Goal: Task Accomplishment & Management: Complete application form

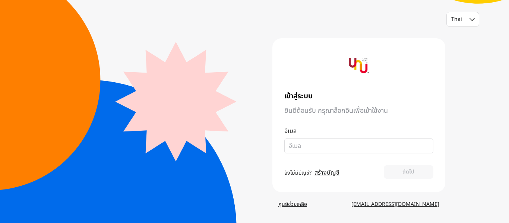
type input "[EMAIL_ADDRESS][DOMAIN_NAME]"
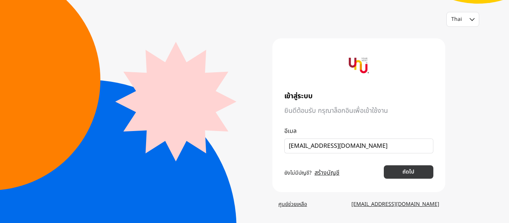
click at [396, 170] on button "ถัดไป" at bounding box center [409, 171] width 50 height 13
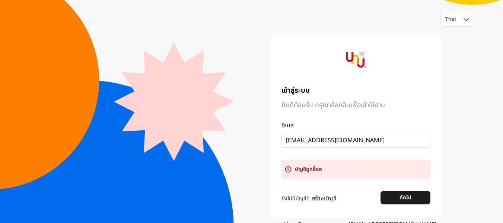
click at [316, 174] on div "บัญชีถูกล็อค" at bounding box center [356, 169] width 149 height 19
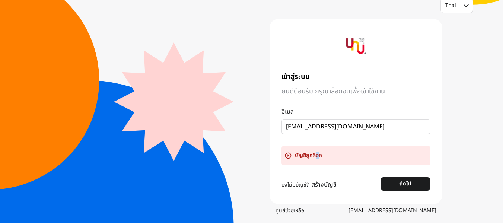
scroll to position [20, 0]
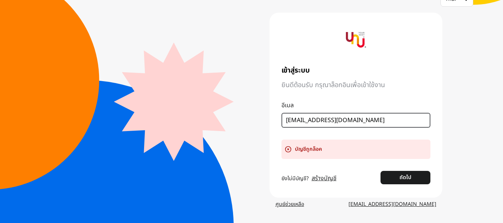
click at [337, 120] on input "[EMAIL_ADDRESS][DOMAIN_NAME]" at bounding box center [353, 120] width 134 height 9
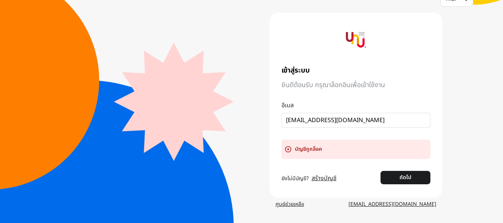
click at [396, 181] on button "ถัดไป" at bounding box center [406, 177] width 50 height 13
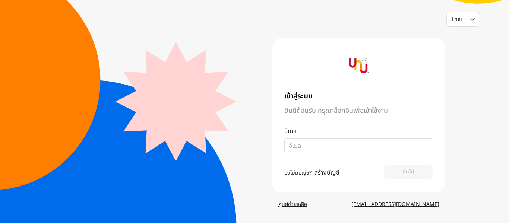
click at [227, 93] on main "เข้าสู่ระบบ ยินดีต้อนรับ กรุณาล็อกอินเพื่อเข้าใช้งาน อีเมล ยังไม่มีบัญชี? สร้าง…" at bounding box center [254, 115] width 381 height 165
click at [320, 153] on fieldset at bounding box center [358, 146] width 149 height 15
click at [303, 147] on input "email" at bounding box center [356, 146] width 134 height 9
click at [320, 174] on link "สร้างบัญชี" at bounding box center [326, 172] width 25 height 9
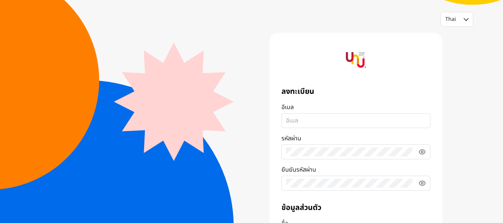
type input "[EMAIL_ADDRESS][DOMAIN_NAME]"
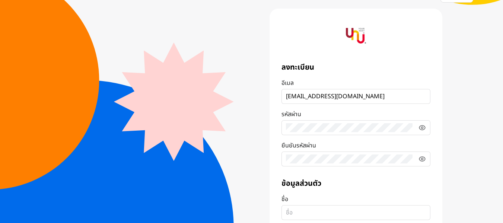
scroll to position [37, 0]
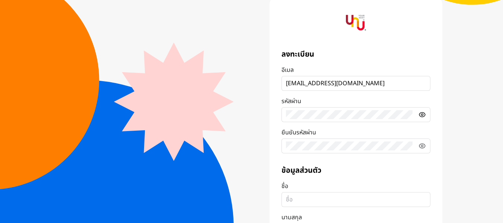
click at [426, 116] on icon at bounding box center [422, 114] width 7 height 7
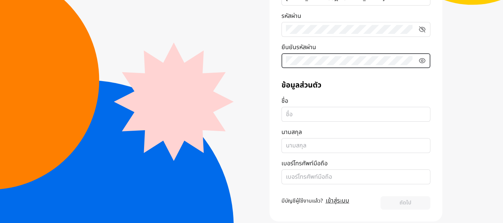
scroll to position [133, 0]
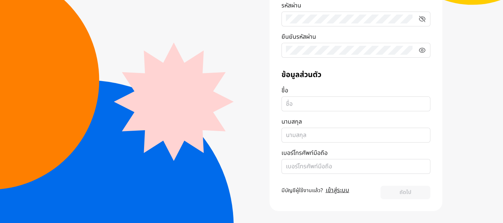
click at [300, 98] on fieldset at bounding box center [356, 103] width 149 height 15
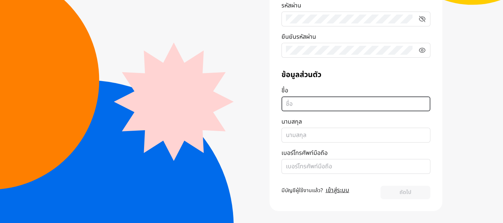
click at [300, 99] on input "ชื่อ" at bounding box center [356, 103] width 140 height 9
type input "i"
type input "รักชนก"
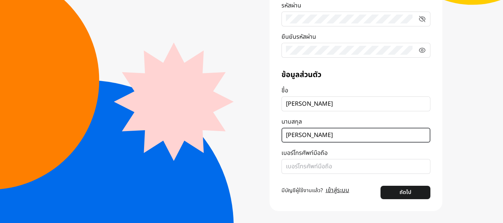
type input "ชวนชม"
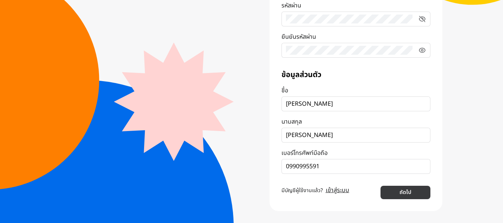
click at [402, 193] on button "ถัดไป" at bounding box center [406, 192] width 50 height 13
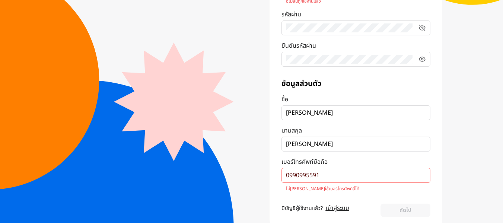
scroll to position [142, 0]
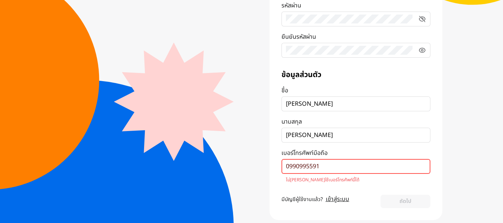
drag, startPoint x: 342, startPoint y: 168, endPoint x: 274, endPoint y: 163, distance: 67.5
click at [274, 163] on div "ลงทะเบียน อีเมล rakchkc@gmail.com อีเมลนี้ถูกใช้งานแล้ว รหัสผ่าน ยืนยันรหัสผ่าน…" at bounding box center [356, 55] width 173 height 329
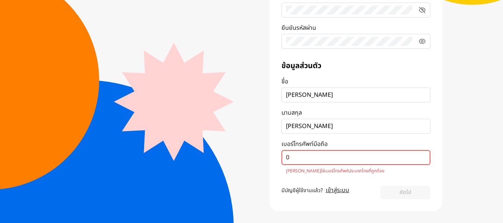
scroll to position [133, 0]
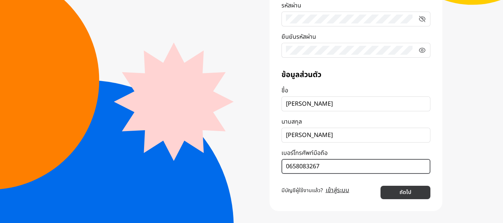
type input "0658083267"
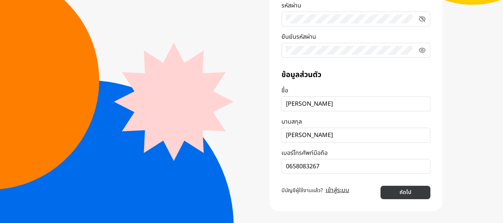
click at [408, 194] on button "ถัดไป" at bounding box center [406, 192] width 50 height 13
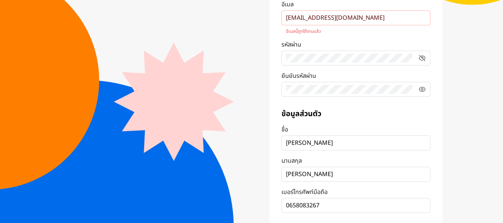
scroll to position [30, 0]
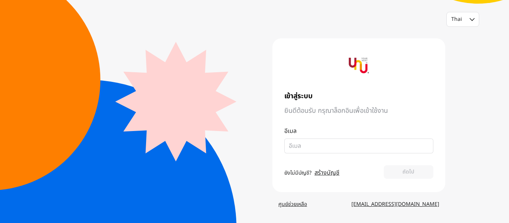
type input "rakchkc@gmail.com"
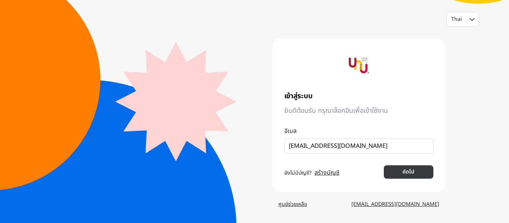
click at [395, 168] on button "ถัดไป" at bounding box center [409, 171] width 50 height 13
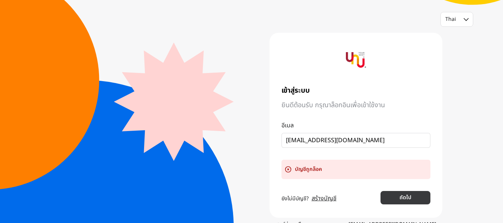
click at [399, 194] on button "ถัดไป" at bounding box center [406, 197] width 50 height 13
click at [308, 147] on fieldset "[EMAIL_ADDRESS][DOMAIN_NAME]" at bounding box center [356, 140] width 149 height 15
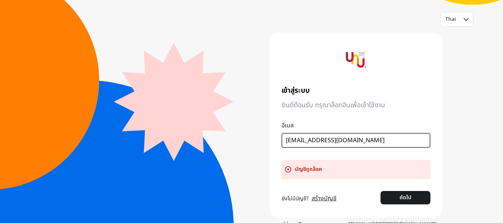
click at [343, 142] on input "[EMAIL_ADDRESS][DOMAIN_NAME]" at bounding box center [353, 140] width 134 height 9
click at [359, 138] on input "[EMAIL_ADDRESS][DOMAIN_NAME]" at bounding box center [353, 140] width 134 height 9
drag, startPoint x: 367, startPoint y: 137, endPoint x: 162, endPoint y: 130, distance: 205.7
click at [162, 130] on main "เข้าสู่ระบบ ยินดีต้อนรับ กรุณาล็อกอินเพื่อเข้าใช้งาน อีเมล rakchkc@gmail.com บั…" at bounding box center [251, 125] width 381 height 185
click at [381, 191] on button "ถัดไป" at bounding box center [406, 197] width 50 height 13
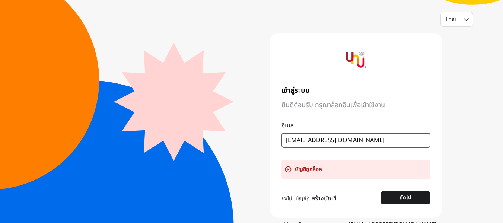
click at [381, 191] on button "ถัดไป" at bounding box center [406, 197] width 50 height 13
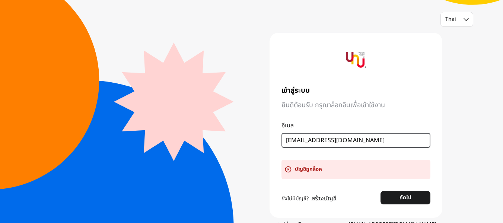
click at [381, 191] on button "ถัดไป" at bounding box center [406, 197] width 50 height 13
